Goal: Transaction & Acquisition: Purchase product/service

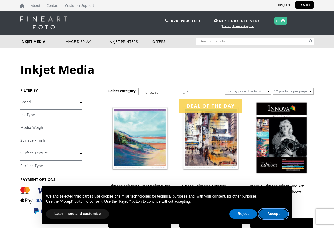
click at [275, 215] on button "Accept" at bounding box center [273, 214] width 29 height 9
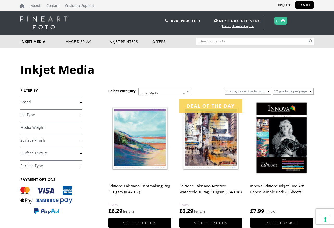
click at [236, 42] on input "Search for:" at bounding box center [253, 41] width 112 height 7
type input "ifa-26"
click at [308, 38] on button "Search" at bounding box center [311, 41] width 6 height 7
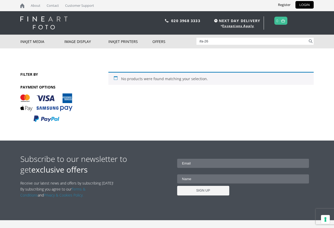
click at [210, 41] on input "ifa-26" at bounding box center [253, 41] width 112 height 7
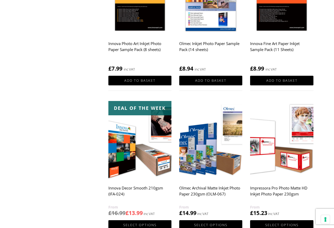
scroll to position [352, 0]
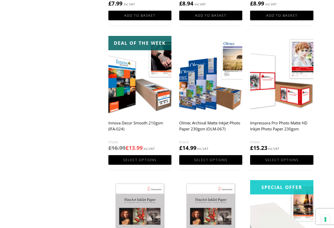
click at [128, 128] on h2 "Innova Decor Smooth 210gsm (IFA-024)" at bounding box center [139, 128] width 63 height 21
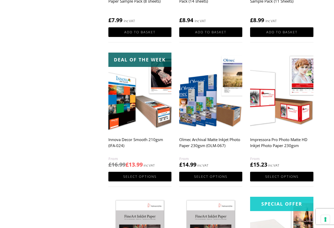
scroll to position [336, 0]
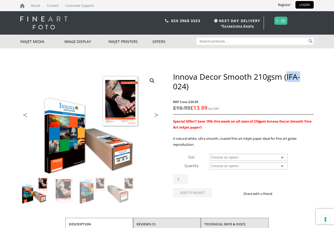
drag, startPoint x: 288, startPoint y: 76, endPoint x: 303, endPoint y: 74, distance: 15.2
click at [303, 74] on h1 "Innova Decor Smooth 210gsm (IFA-024)" at bounding box center [243, 81] width 141 height 19
copy h1 "IFA-"
click at [265, 43] on input "Search for:" at bounding box center [253, 41] width 112 height 7
paste input "IFA-"
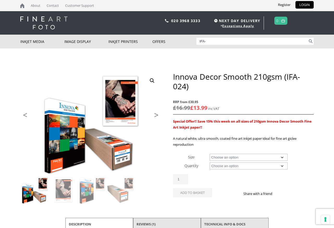
type input "IFA-"
click at [308, 38] on button "Search" at bounding box center [311, 41] width 6 height 7
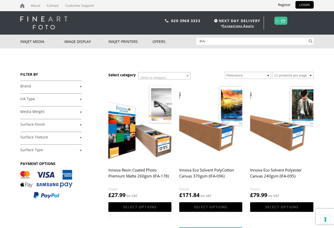
click at [217, 46] on div "Search for: IFA- Search" at bounding box center [255, 41] width 117 height 13
click at [217, 44] on input "IFA-" at bounding box center [253, 41] width 112 height 7
type input "IFA-026"
click at [308, 38] on button "Search" at bounding box center [311, 41] width 6 height 7
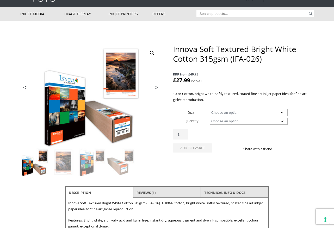
scroll to position [31, 0]
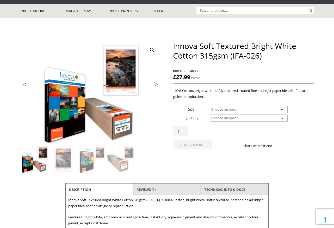
click at [254, 108] on select "Choose an option A4 Sheet A3 Sheet A3+ Sheet A2 Sheet 17" Wide Roll 24" Wide Ro…" at bounding box center [249, 109] width 78 height 7
click at [210, 106] on select "Choose an option A4 Sheet A3 Sheet A3+ Sheet A2 Sheet 17" Wide Roll 24" Wide Ro…" at bounding box center [249, 109] width 78 height 7
select select "a3-sheet-2"
click at [269, 119] on select "Choose an option 25 Sheets" at bounding box center [249, 118] width 78 height 7
select select "25-sheets"
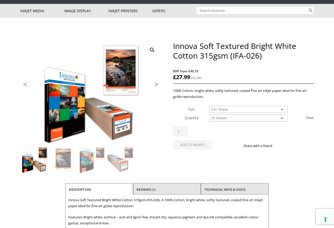
click at [210, 115] on select "Choose an option 25 Sheets" at bounding box center [249, 118] width 78 height 7
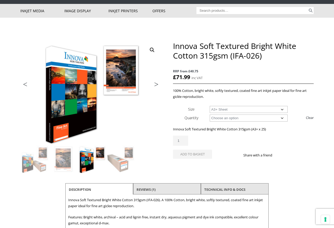
click at [266, 138] on div "Innova Soft Textured Bright White Cotton 315gsm (IFA-026) quantity 1" at bounding box center [243, 141] width 141 height 10
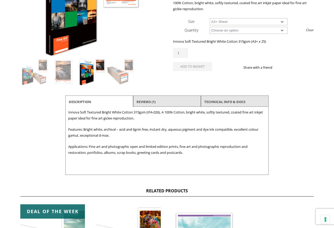
scroll to position [0, 0]
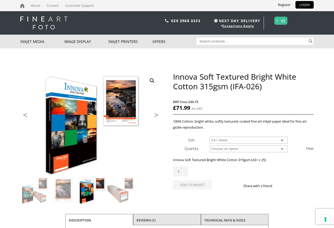
click at [242, 138] on select "Choose an option A4 Sheet A3 Sheet A3+ Sheet A2 Sheet" at bounding box center [249, 140] width 78 height 7
click at [210, 137] on select "Choose an option A4 Sheet A3 Sheet A3+ Sheet A2 Sheet" at bounding box center [249, 140] width 78 height 7
click at [241, 140] on select "Choose an option A4 Sheet A3 Sheet A3+ Sheet A2 Sheet" at bounding box center [249, 140] width 78 height 7
click at [210, 137] on select "Choose an option A4 Sheet A3 Sheet A3+ Sheet A2 Sheet" at bounding box center [249, 140] width 78 height 7
click at [287, 105] on p "RRP from £40.75 £ 55.99 inc VAT" at bounding box center [243, 105] width 141 height 18
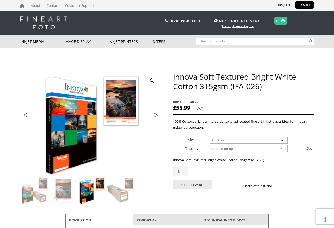
click at [271, 140] on select "Choose an option A4 Sheet A3 Sheet A3+ Sheet A2 Sheet" at bounding box center [249, 140] width 78 height 7
click at [210, 137] on select "Choose an option A4 Sheet A3 Sheet A3+ Sheet A2 Sheet" at bounding box center [249, 140] width 78 height 7
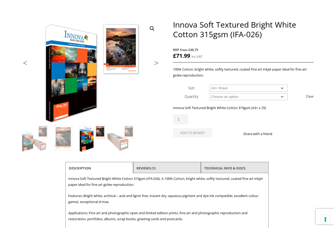
scroll to position [46, 0]
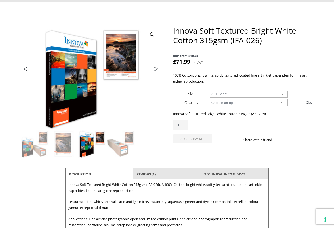
click at [258, 92] on select "Choose an option A4 Sheet A3 Sheet A3+ Sheet A2 Sheet" at bounding box center [249, 94] width 78 height 7
click at [210, 91] on select "Choose an option A4 Sheet A3 Sheet A3+ Sheet A2 Sheet" at bounding box center [249, 94] width 78 height 7
click at [266, 102] on select "Choose an option 25 Sheets" at bounding box center [249, 102] width 78 height 7
click at [210, 99] on select "Choose an option 25 Sheets" at bounding box center [249, 102] width 78 height 7
click at [241, 94] on select "Choose an option A4 Sheet A3 Sheet A3+ Sheet A2 Sheet" at bounding box center [249, 94] width 78 height 7
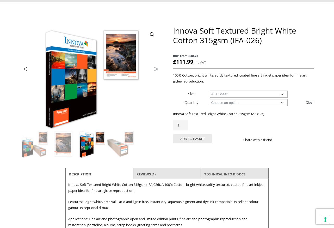
click at [210, 91] on select "Choose an option A4 Sheet A3 Sheet A3+ Sheet A2 Sheet" at bounding box center [249, 94] width 78 height 7
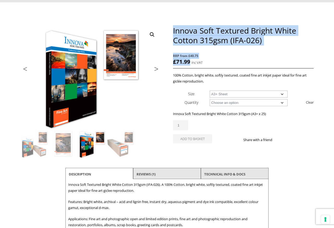
drag, startPoint x: 190, startPoint y: 61, endPoint x: 174, endPoint y: 34, distance: 31.7
click at [174, 34] on div "Innova Soft Textured Bright White Cotton 315gsm (IFA-026) RRP from £40.75 £ 71.…" at bounding box center [243, 91] width 141 height 130
copy div "Innova Soft Textured Bright White Cotton 315gsm (IFA-026) RRP from £40.75 £ 71.…"
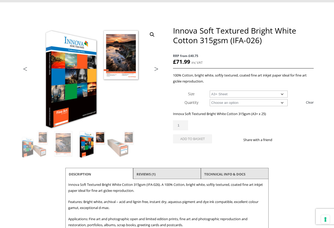
click at [249, 62] on p "RRP from £40.75 £ 71.99 inc VAT" at bounding box center [243, 59] width 141 height 18
click at [248, 94] on select "Choose an option A4 Sheet A3 Sheet A3+ Sheet A2 Sheet" at bounding box center [249, 94] width 78 height 7
click at [210, 91] on select "Choose an option A4 Sheet A3 Sheet A3+ Sheet A2 Sheet" at bounding box center [249, 94] width 78 height 7
click at [252, 93] on select "Choose an option A4 Sheet A3 Sheet A3+ Sheet A2 Sheet" at bounding box center [249, 94] width 78 height 7
click at [210, 91] on select "Choose an option A4 Sheet A3 Sheet A3+ Sheet A2 Sheet" at bounding box center [249, 94] width 78 height 7
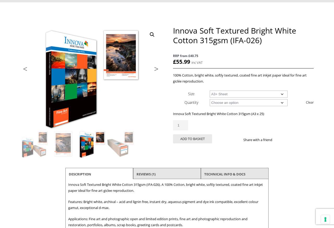
select select "a3-sheet-2"
click at [259, 102] on select "Choose an option 25 Sheets" at bounding box center [249, 102] width 78 height 7
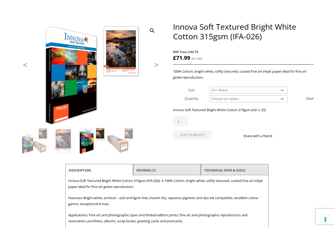
scroll to position [0, 0]
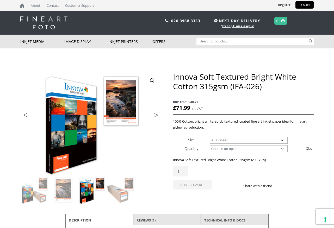
click at [49, 24] on img at bounding box center [43, 22] width 47 height 13
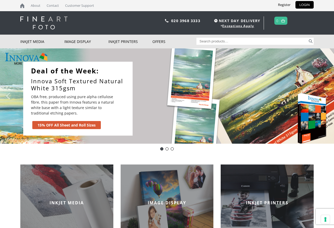
click at [81, 80] on link "Innova Soft Textured Natural White 315gsm" at bounding box center [80, 85] width 99 height 14
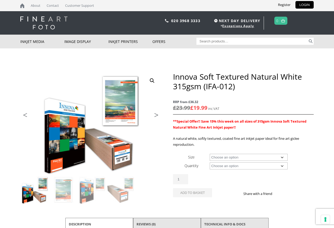
click at [51, 25] on img at bounding box center [43, 22] width 47 height 13
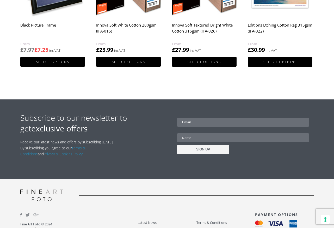
scroll to position [407, 0]
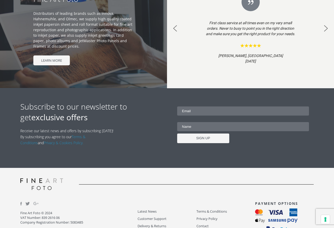
scroll to position [479, 0]
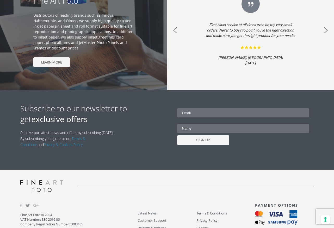
click at [191, 113] on input "email" at bounding box center [243, 112] width 132 height 9
click at [194, 115] on input "email" at bounding box center [243, 112] width 132 height 9
type input "info@simonlewisillustration.co.uk"
click at [188, 130] on input "text" at bounding box center [243, 128] width 132 height 9
type input "Simon Lewis"
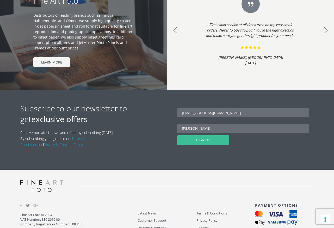
click at [211, 141] on input "SIGN UP" at bounding box center [203, 141] width 52 height 10
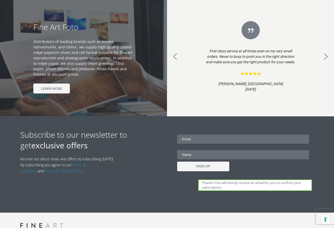
scroll to position [513, 0]
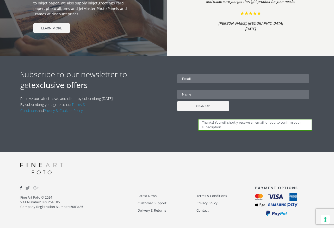
click at [21, 188] on img at bounding box center [21, 188] width 2 height 3
